Goal: Information Seeking & Learning: Learn about a topic

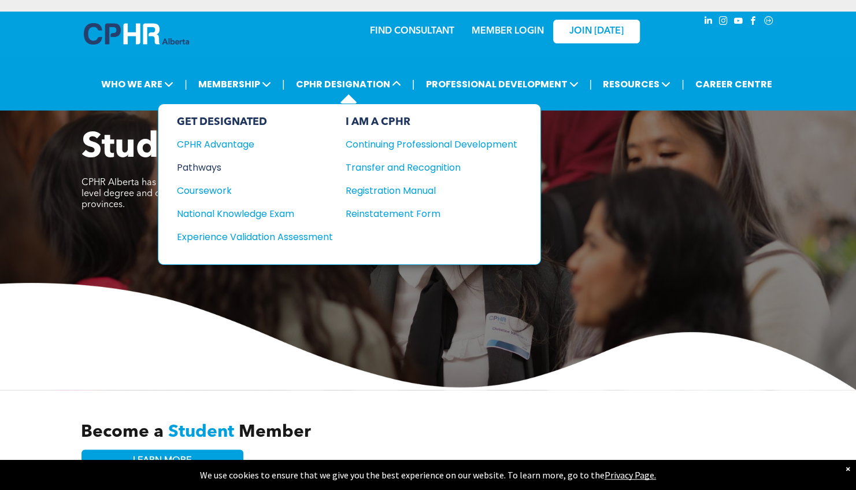
click at [202, 170] on div "Pathways" at bounding box center [247, 167] width 140 height 14
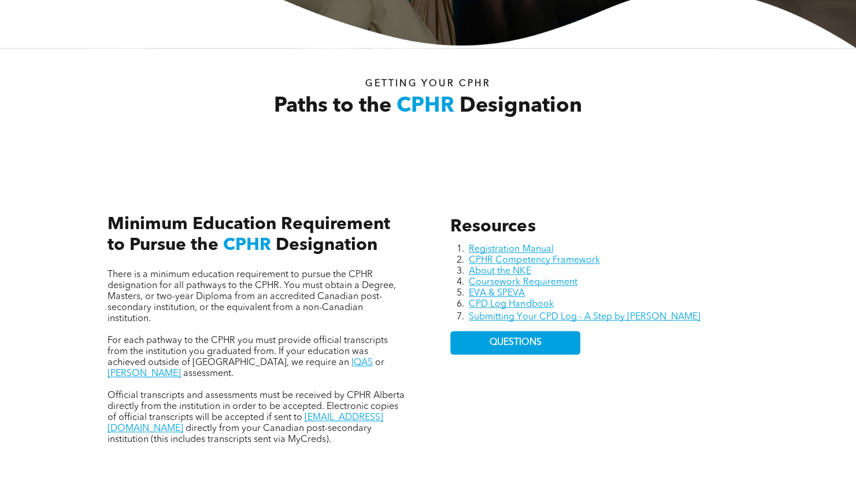
scroll to position [405, 0]
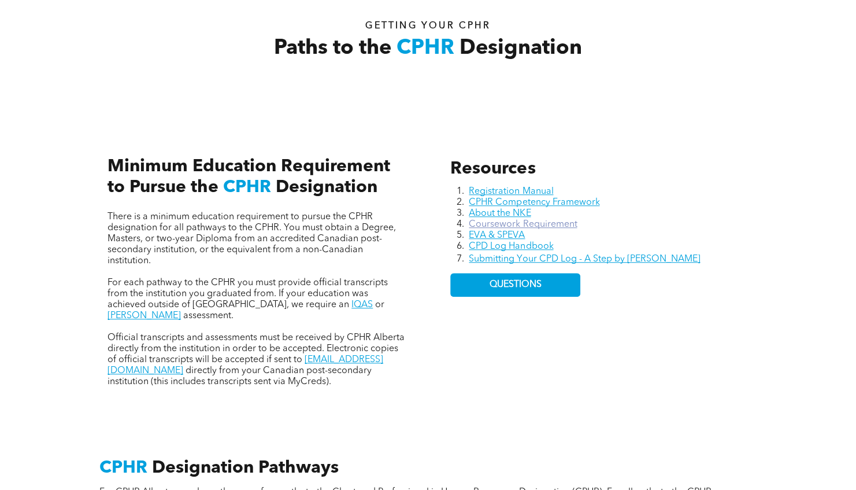
click at [518, 224] on link "Coursework Requirement" at bounding box center [523, 224] width 108 height 9
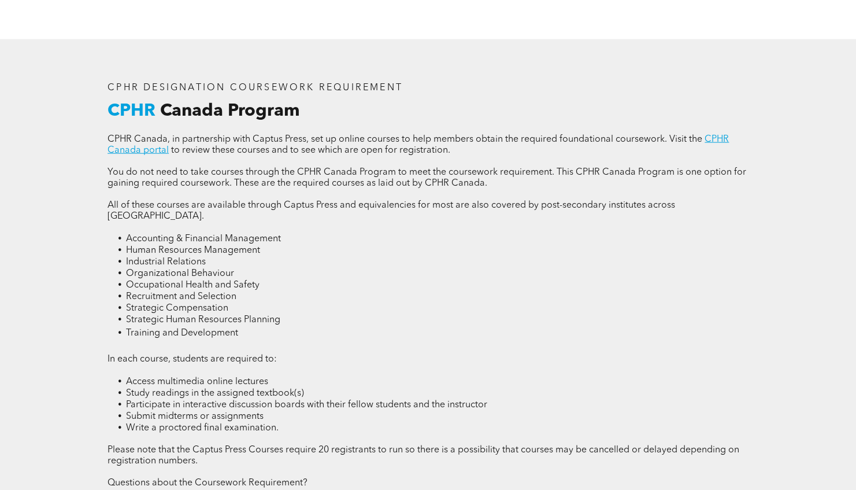
scroll to position [1503, 0]
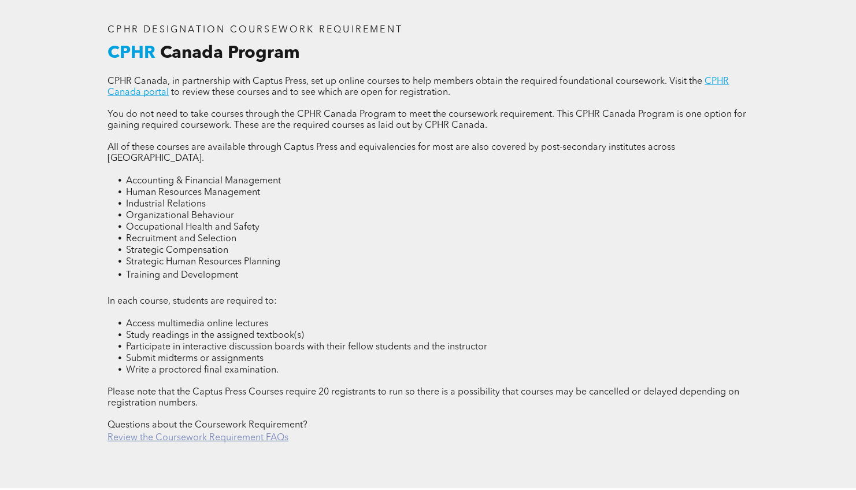
click at [191, 433] on link "Review the Coursework Requirement FAQs" at bounding box center [198, 437] width 181 height 9
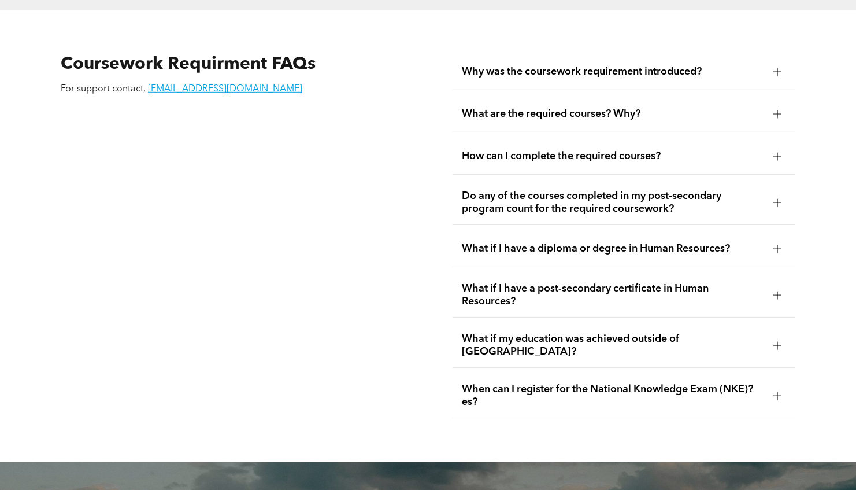
scroll to position [1984, 0]
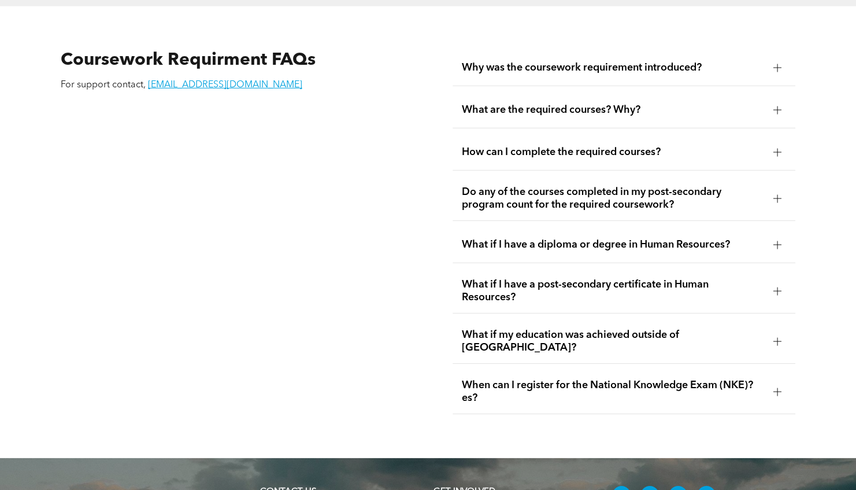
click at [584, 146] on span "How can I complete the required courses?" at bounding box center [613, 152] width 303 height 13
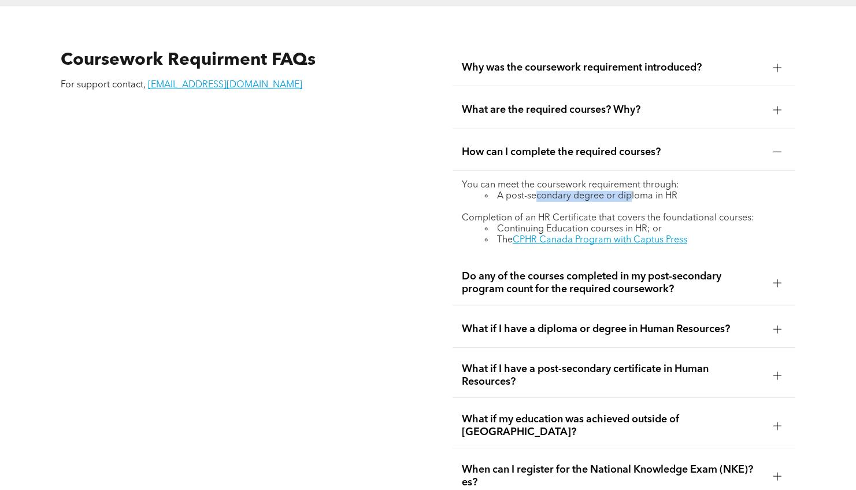
drag, startPoint x: 535, startPoint y: 187, endPoint x: 632, endPoint y: 187, distance: 96.5
click at [632, 191] on li "A post-secondary degree or diploma in HR" at bounding box center [636, 196] width 302 height 11
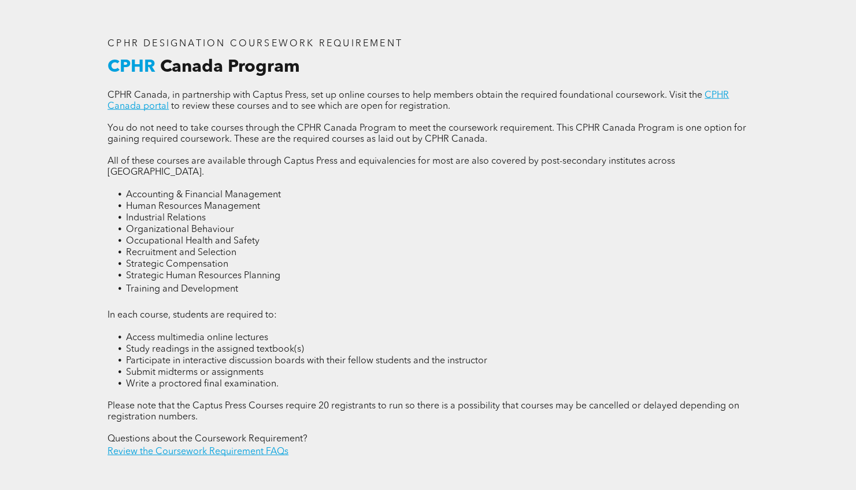
scroll to position [1488, 0]
click at [222, 447] on link "Review the Coursework Requirement FAQs" at bounding box center [198, 451] width 181 height 9
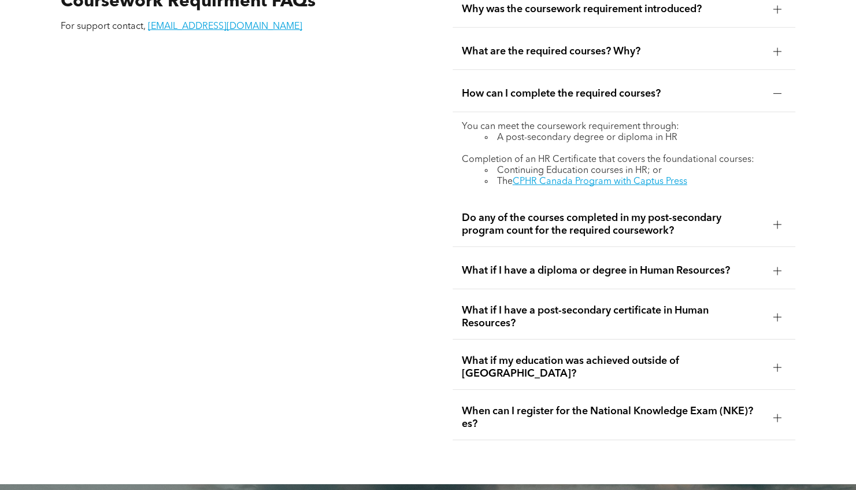
scroll to position [2066, 0]
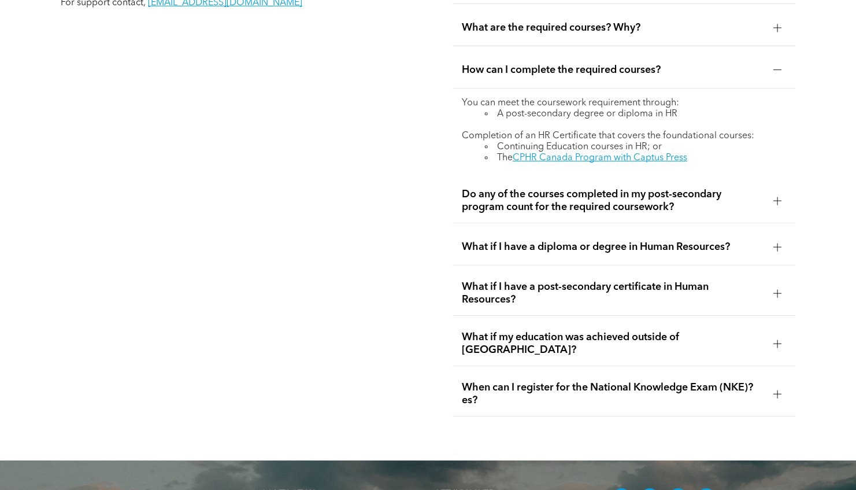
click at [526, 381] on span "When can I register for the National Knowledge Exam (NKE)?es?" at bounding box center [613, 393] width 303 height 25
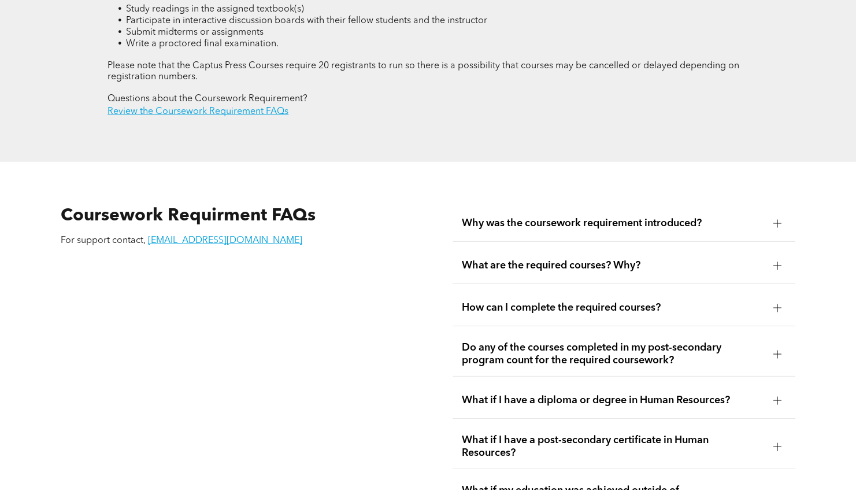
scroll to position [1720, 0]
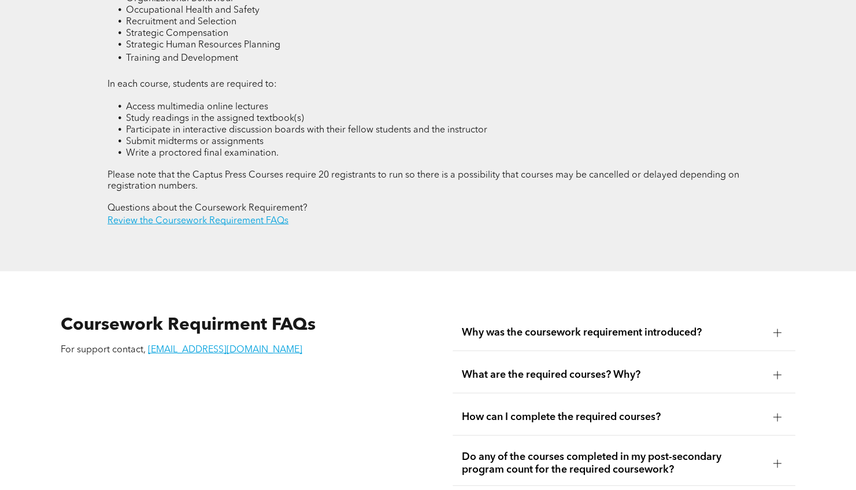
click at [534, 371] on span "What are the required courses? Why?" at bounding box center [613, 374] width 303 height 13
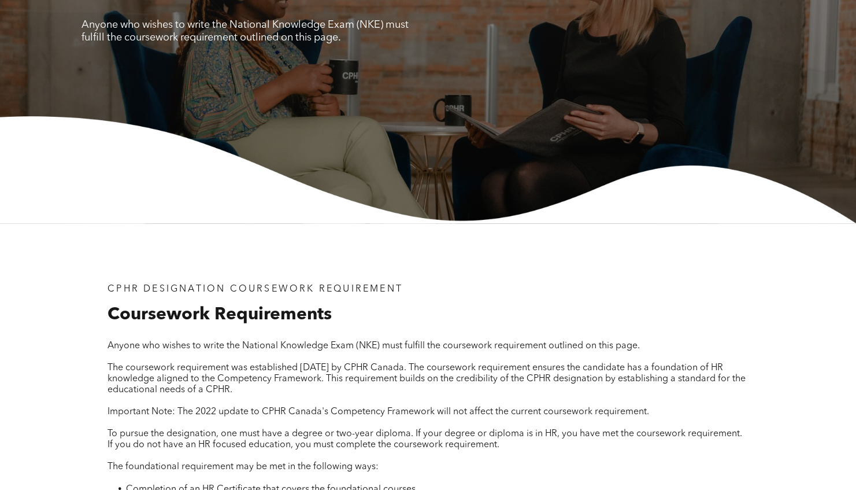
scroll to position [0, 0]
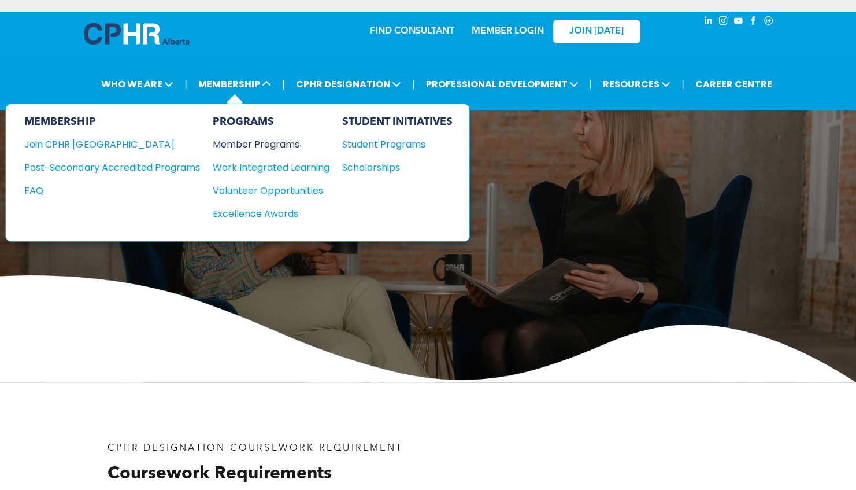
click at [254, 142] on div "Member Programs" at bounding box center [264, 144] width 105 height 14
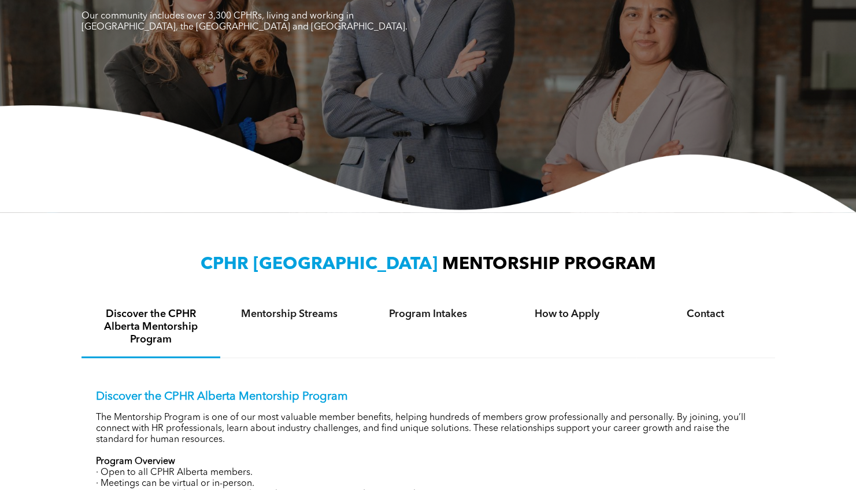
scroll to position [231, 0]
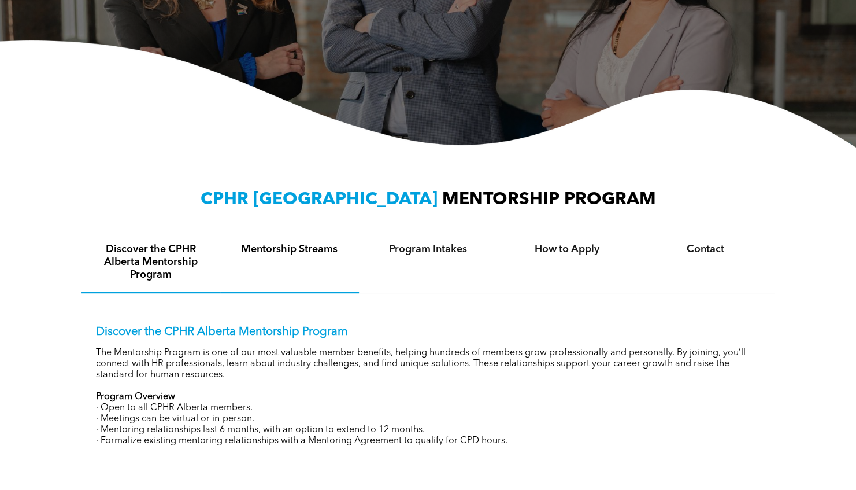
click at [294, 247] on h4 "Mentorship Streams" at bounding box center [290, 249] width 118 height 13
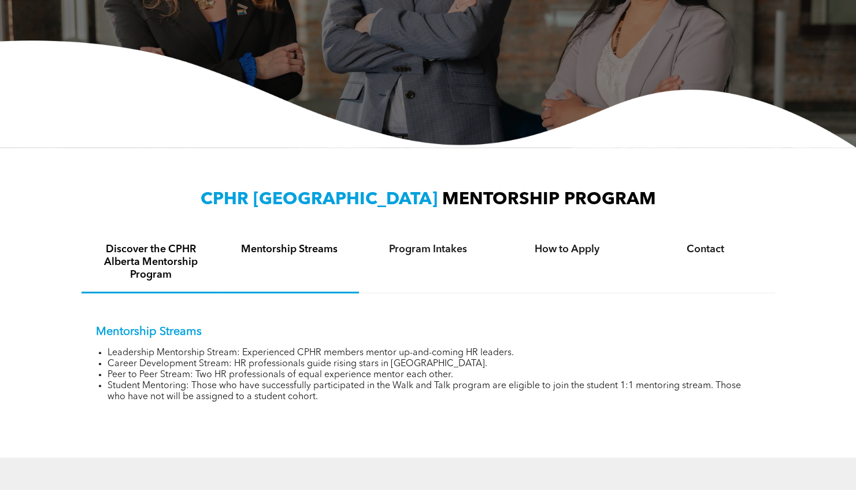
click at [150, 269] on h4 "Discover the CPHR Alberta Mentorship Program" at bounding box center [151, 262] width 118 height 38
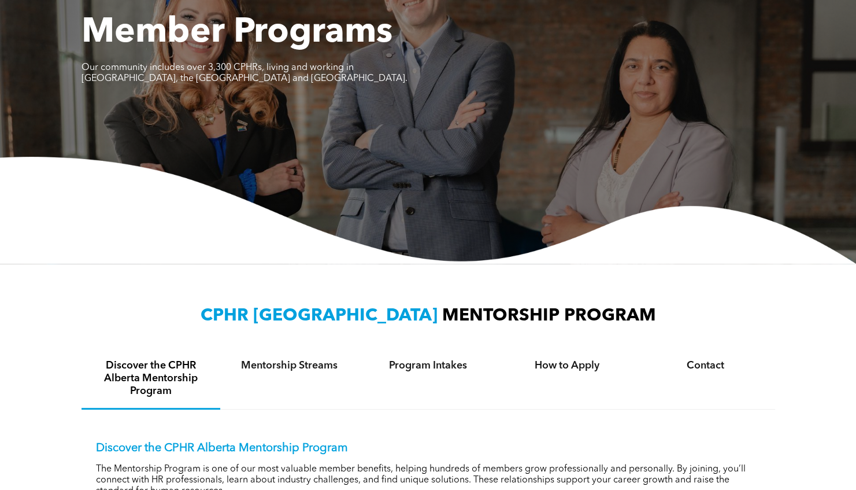
scroll to position [0, 0]
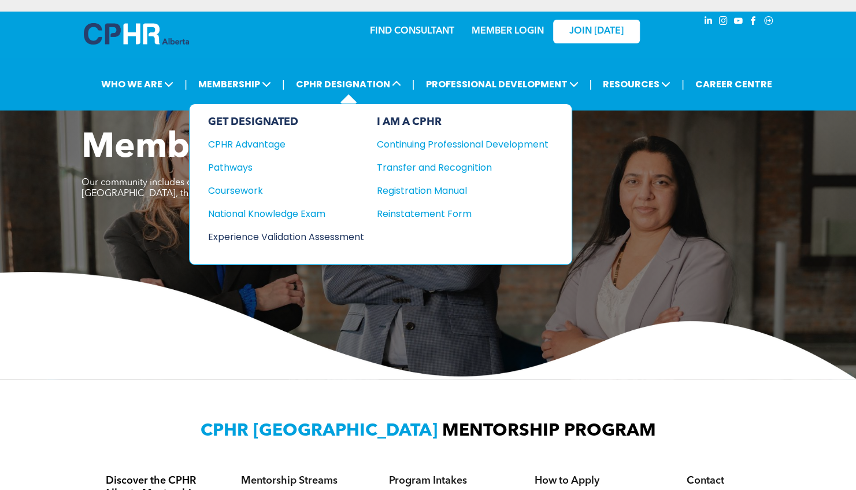
click at [269, 234] on div "Experience Validation Assessment" at bounding box center [278, 236] width 140 height 14
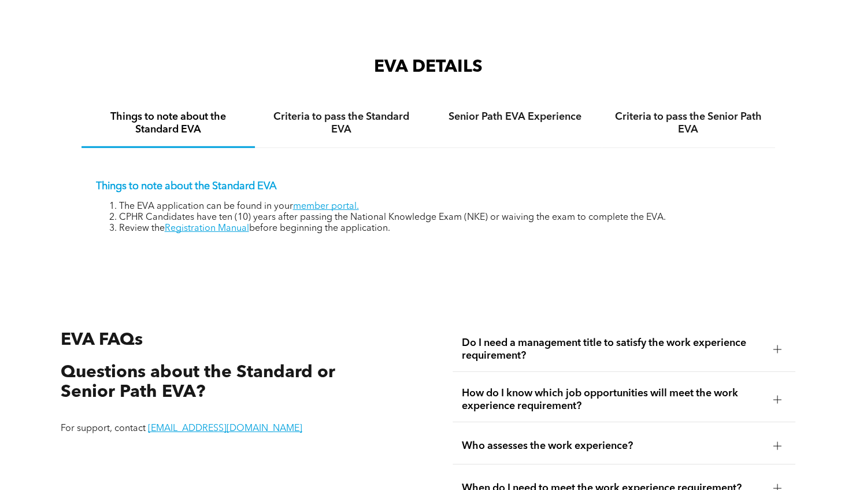
scroll to position [1734, 0]
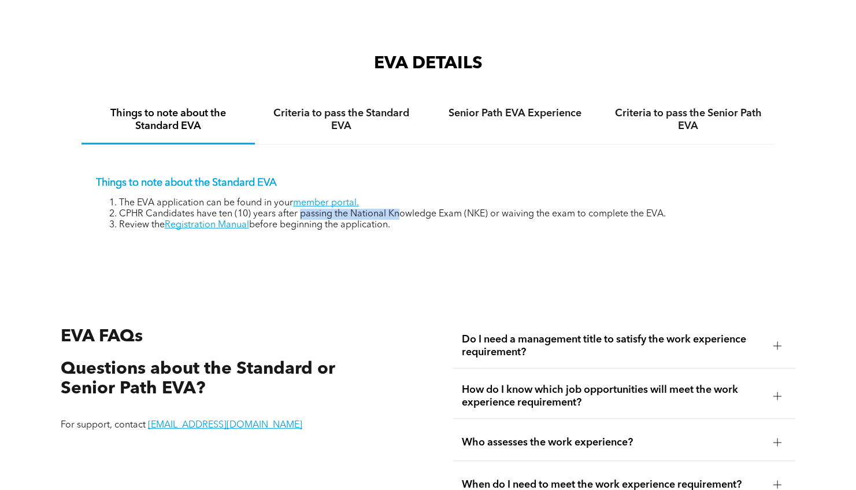
drag, startPoint x: 299, startPoint y: 224, endPoint x: 397, endPoint y: 225, distance: 97.1
click at [397, 220] on li "CPHR Candidates have ten (10) years after passing the National Knowledge Exam (…" at bounding box center [440, 214] width 642 height 11
drag, startPoint x: 397, startPoint y: 225, endPoint x: 438, endPoint y: 224, distance: 41.1
click at [438, 220] on li "CPHR Candidates have ten (10) years after passing the National Knowledge Exam (…" at bounding box center [440, 214] width 642 height 11
drag, startPoint x: 158, startPoint y: 224, endPoint x: 527, endPoint y: 228, distance: 368.8
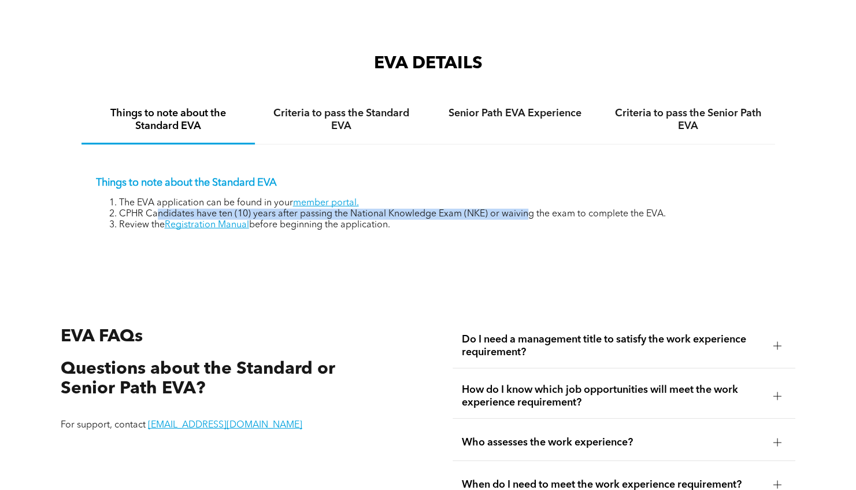
click at [527, 220] on li "CPHR Candidates have ten (10) years after passing the National Knowledge Exam (…" at bounding box center [440, 214] width 642 height 11
drag, startPoint x: 527, startPoint y: 228, endPoint x: 472, endPoint y: 223, distance: 55.7
click at [472, 220] on li "CPHR Candidates have ten (10) years after passing the National Knowledge Exam (…" at bounding box center [440, 214] width 642 height 11
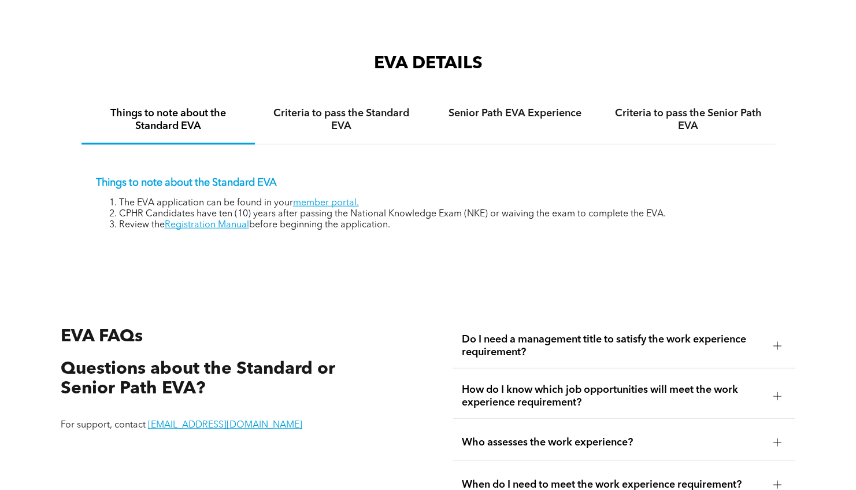
click at [277, 240] on div "Things to note about the Standard EVA The EVA application can be found in your …" at bounding box center [429, 195] width 694 height 101
click at [571, 358] on span "Do I need a management title to satisfy the work experience requirement?" at bounding box center [613, 345] width 303 height 25
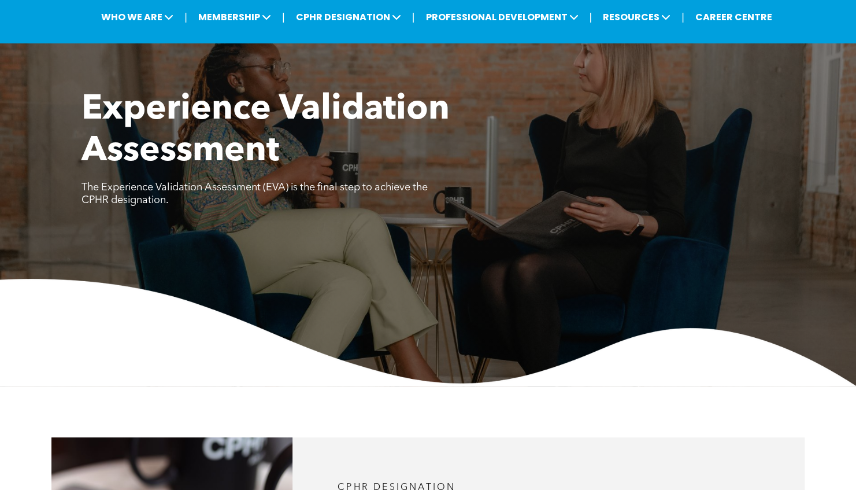
scroll to position [0, 0]
